Goal: Information Seeking & Learning: Find specific fact

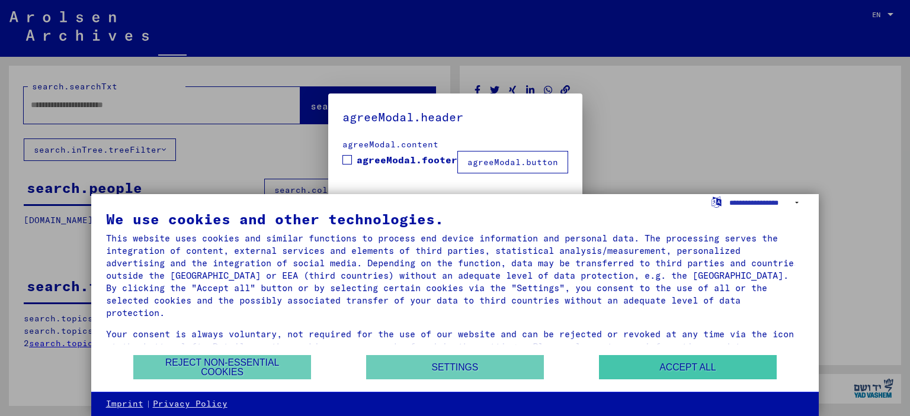
type input "********"
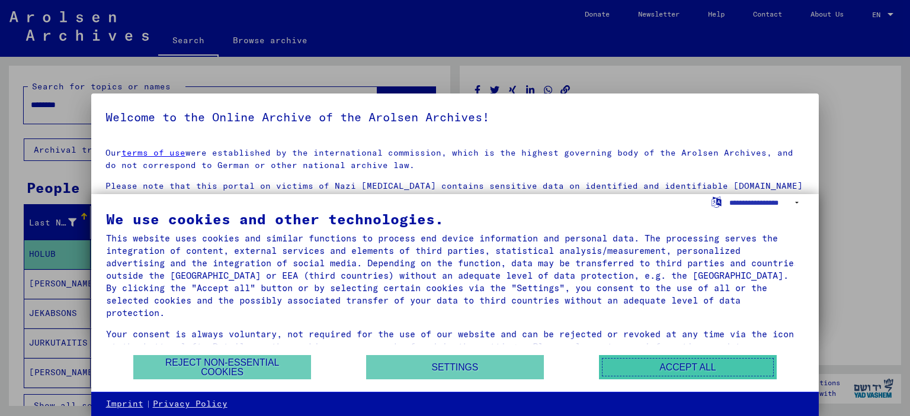
click at [682, 364] on button "Accept all" at bounding box center [688, 367] width 178 height 24
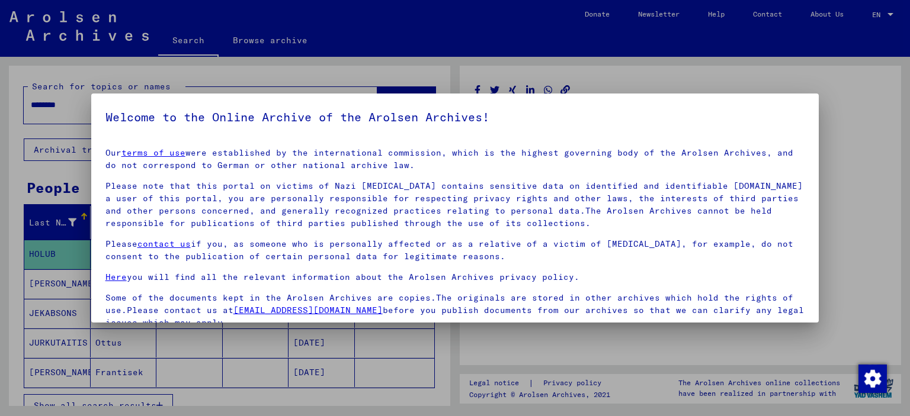
scroll to position [100, 0]
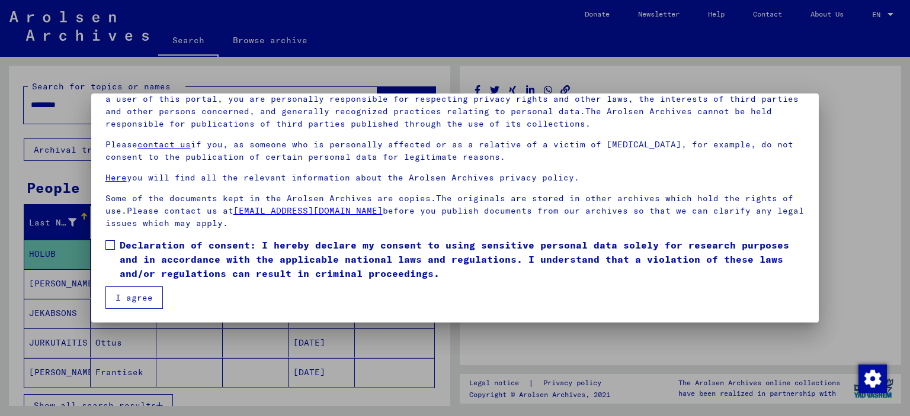
click at [121, 291] on button "I agree" at bounding box center [133, 298] width 57 height 23
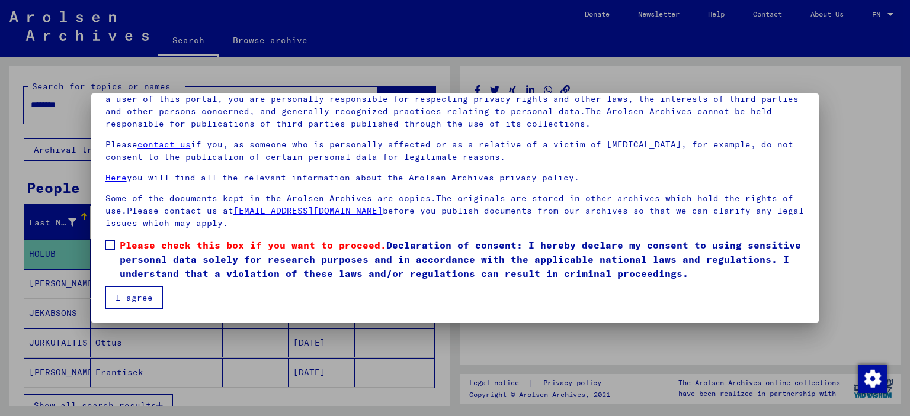
scroll to position [100, 0]
click at [107, 243] on span at bounding box center [109, 244] width 9 height 9
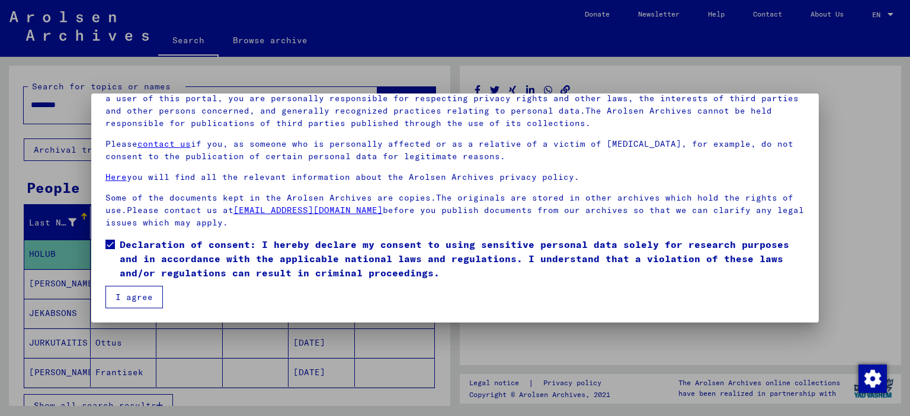
click at [135, 296] on button "I agree" at bounding box center [133, 297] width 57 height 23
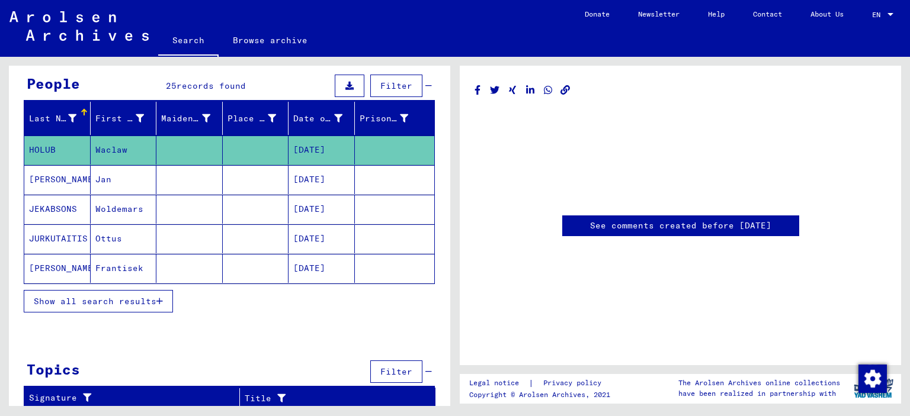
scroll to position [0, 0]
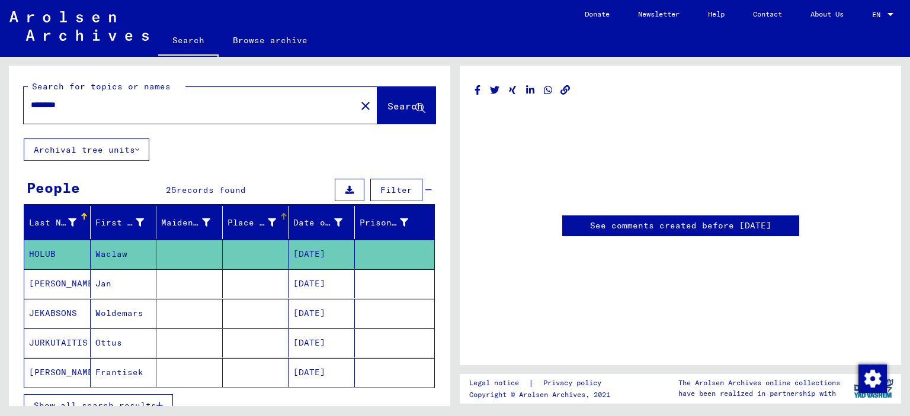
click at [268, 217] on div at bounding box center [272, 223] width 8 height 12
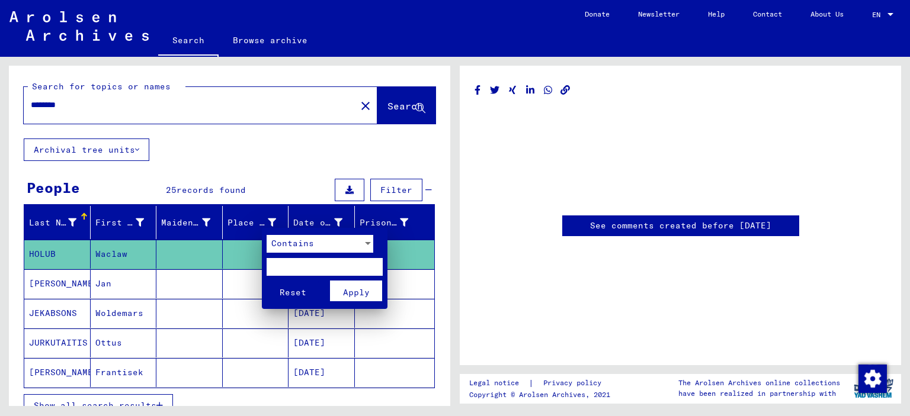
click at [43, 251] on div at bounding box center [455, 208] width 910 height 416
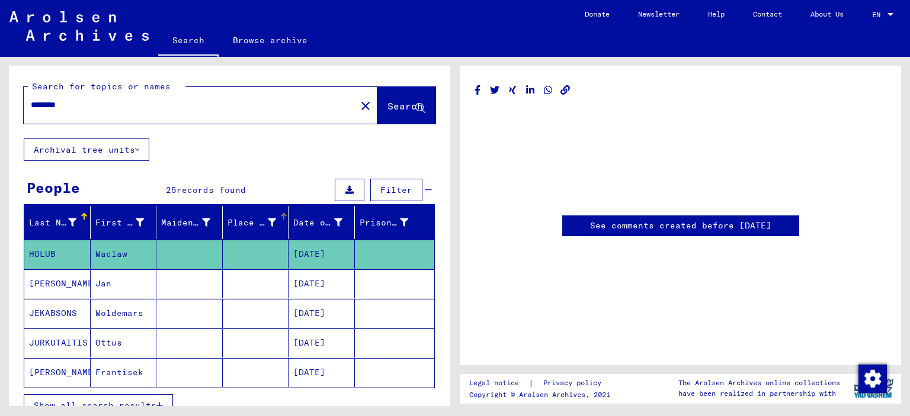
click at [45, 251] on mat-cell "HOLUB" at bounding box center [57, 254] width 66 height 29
click at [397, 106] on span "Search" at bounding box center [405, 106] width 36 height 12
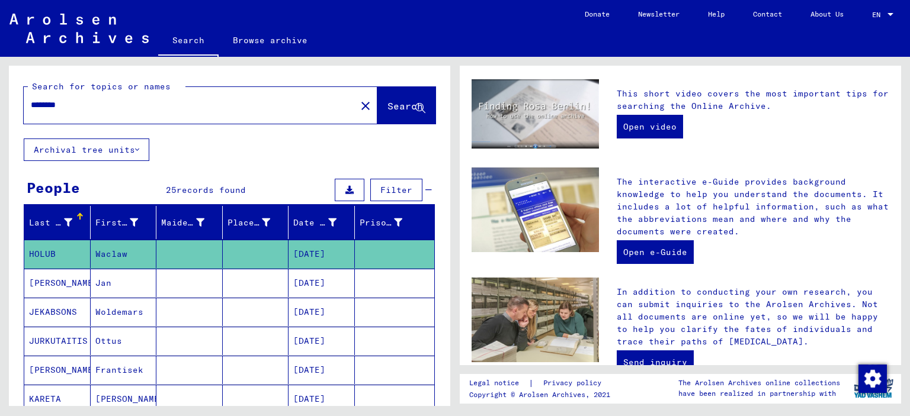
scroll to position [19, 0]
